Goal: Information Seeking & Learning: Learn about a topic

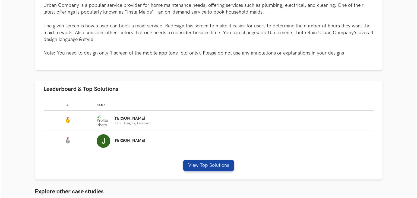
scroll to position [109, 0]
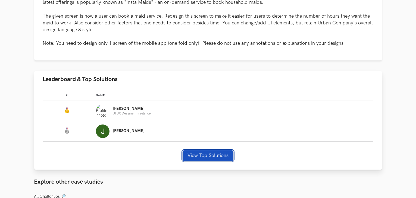
click at [215, 155] on button "View Top Solutions" at bounding box center [208, 156] width 51 height 11
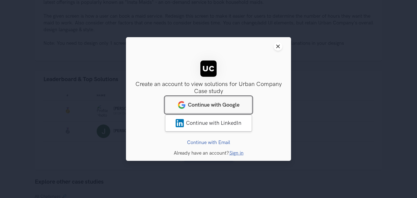
click at [230, 104] on span "Continue with Google" at bounding box center [214, 105] width 52 height 7
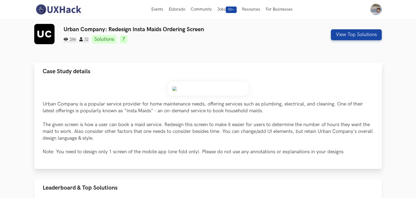
click at [184, 88] on img at bounding box center [207, 89] width 81 height 14
click at [345, 37] on button "View Top Solutions" at bounding box center [356, 34] width 51 height 11
